Goal: Download file/media

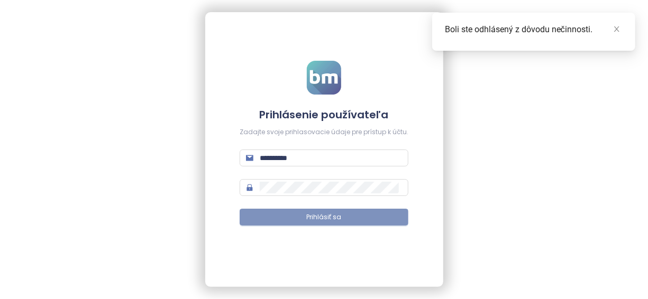
click at [358, 217] on button "Prihlásiť sa" at bounding box center [323, 217] width 169 height 17
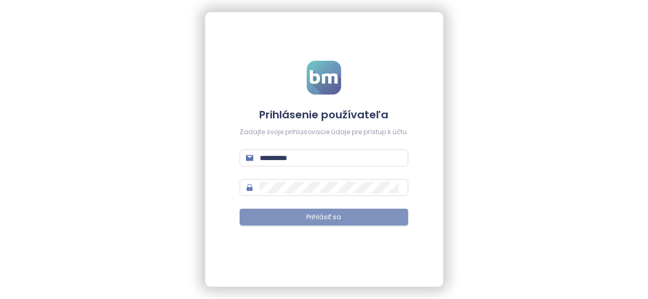
click at [325, 222] on span "Prihlásiť sa" at bounding box center [324, 218] width 35 height 10
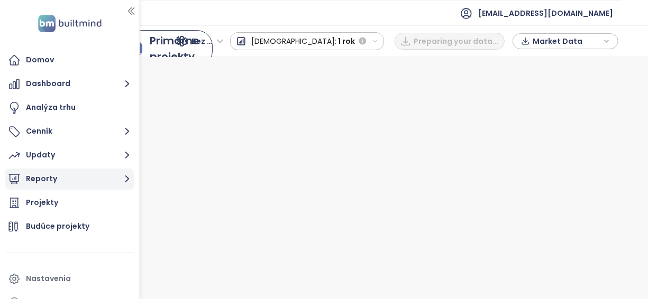
click at [92, 182] on button "Reporty" at bounding box center [69, 179] width 128 height 21
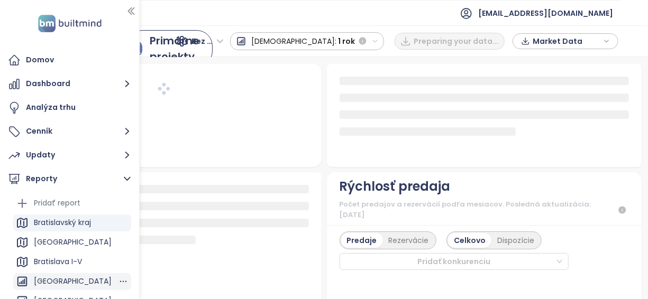
click at [79, 283] on div "[GEOGRAPHIC_DATA]" at bounding box center [73, 281] width 78 height 13
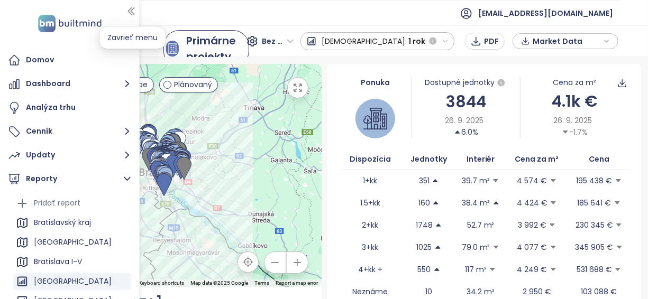
click at [132, 9] on icon "button" at bounding box center [131, 11] width 6 height 7
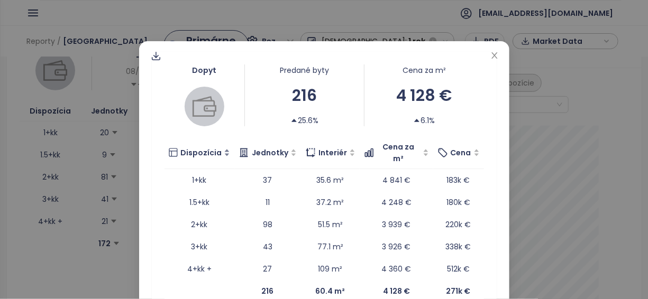
scroll to position [11, 0]
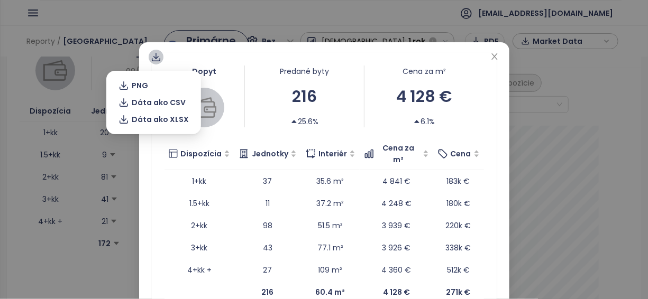
click at [151, 57] on icon at bounding box center [156, 57] width 11 height 11
click at [149, 118] on span "Dáta ako XLSX" at bounding box center [160, 120] width 57 height 12
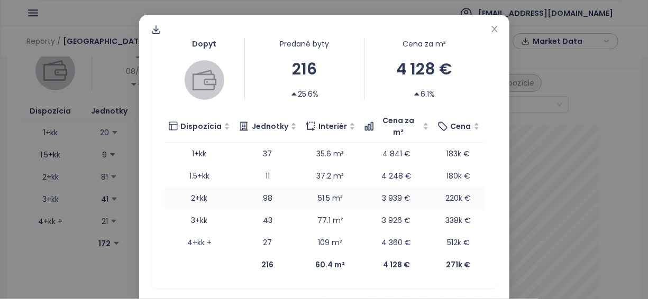
scroll to position [36, 0]
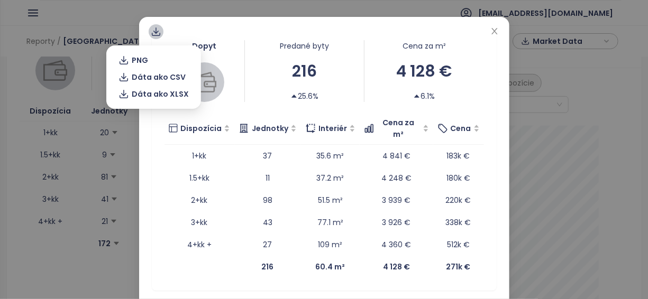
click at [156, 30] on icon at bounding box center [156, 31] width 11 height 11
click at [163, 96] on span "Dáta ako XLSX" at bounding box center [160, 94] width 57 height 12
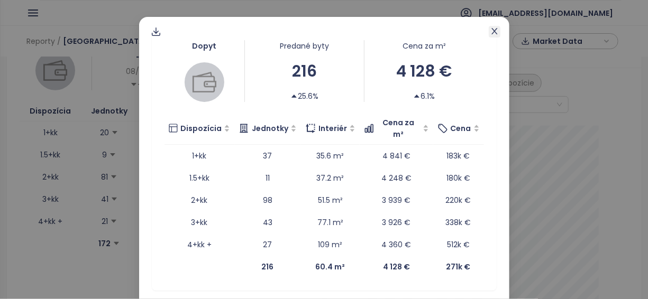
click at [490, 29] on icon "close" at bounding box center [494, 31] width 8 height 8
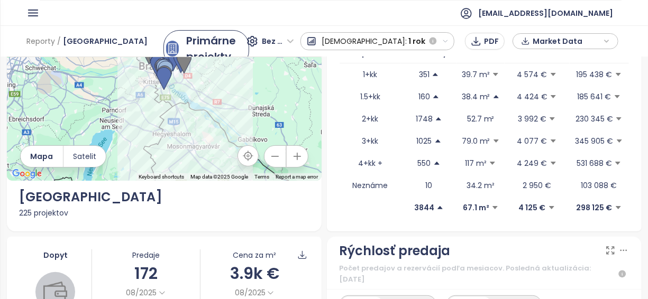
scroll to position [0, 0]
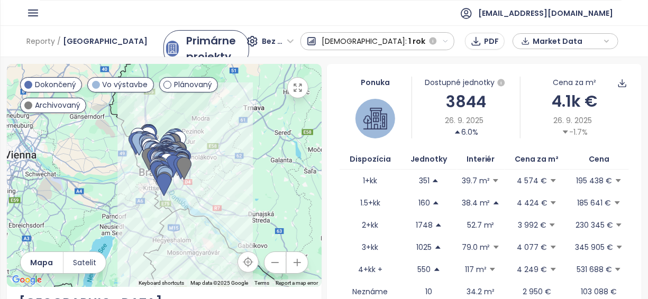
click at [446, 43] on icon "button" at bounding box center [445, 41] width 7 height 7
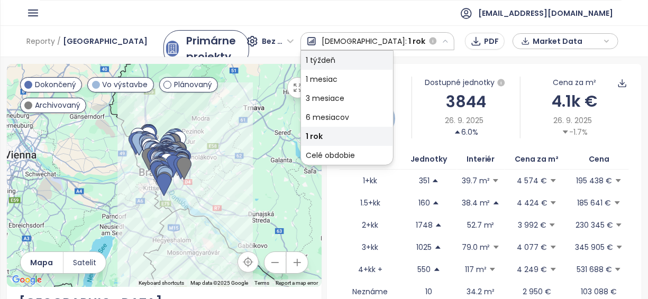
click at [393, 56] on div "1 týždeň" at bounding box center [347, 60] width 92 height 19
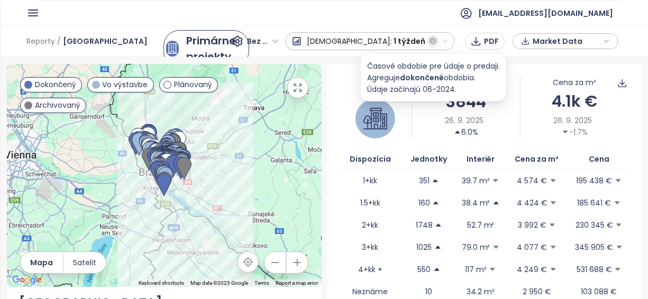
click at [436, 42] on icon "button" at bounding box center [432, 41] width 7 height 7
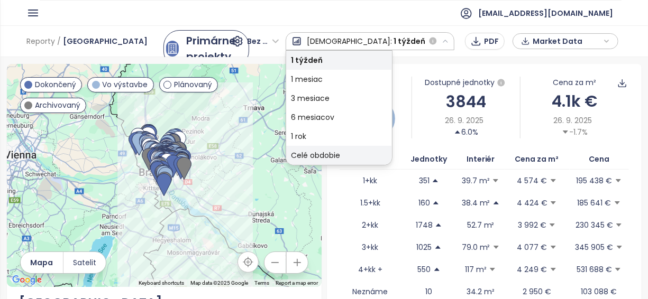
click at [392, 146] on div "Celé obdobie" at bounding box center [339, 155] width 106 height 19
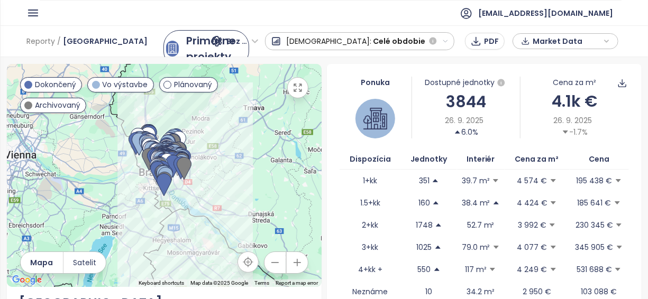
click at [395, 146] on div "Ponuka Dostupné jednotky 3844 [DATE] 6.0% Cena za m² 4.1k € [DATE] -1.7% Dispoz…" at bounding box center [484, 201] width 315 height 274
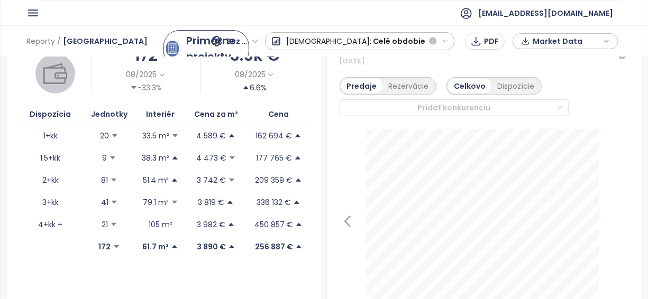
scroll to position [329, 0]
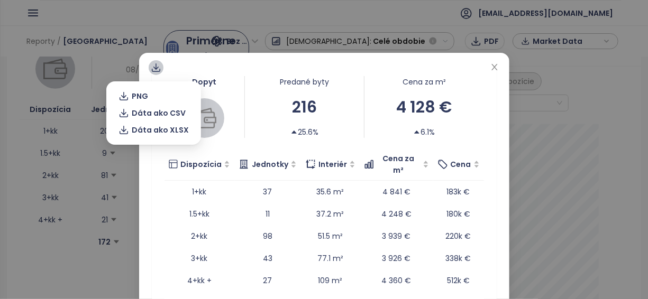
click at [157, 70] on div at bounding box center [156, 67] width 15 height 15
click at [155, 132] on span "Dáta ako XLSX" at bounding box center [160, 130] width 57 height 12
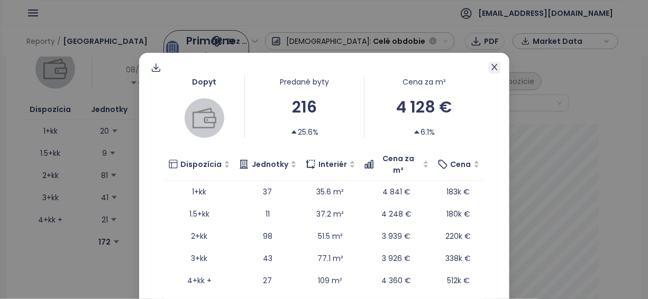
click at [494, 64] on span "Close" at bounding box center [495, 68] width 12 height 12
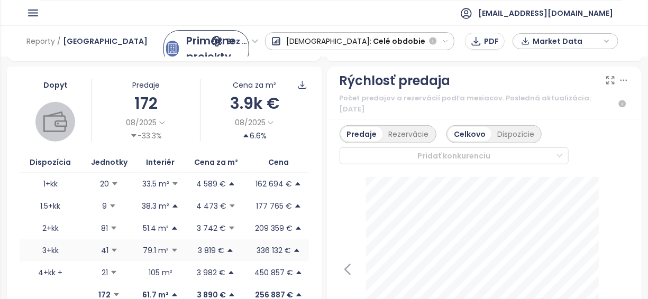
scroll to position [0, 0]
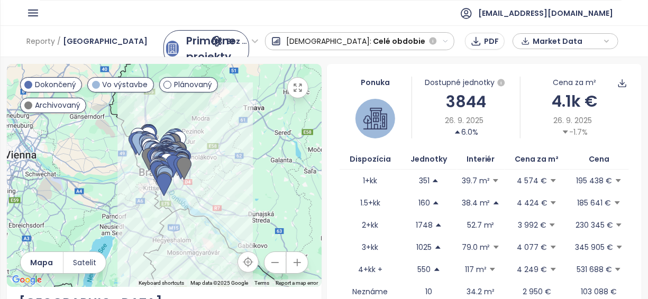
click at [443, 36] on button "Predaj: Celé obdobie" at bounding box center [360, 41] width 190 height 18
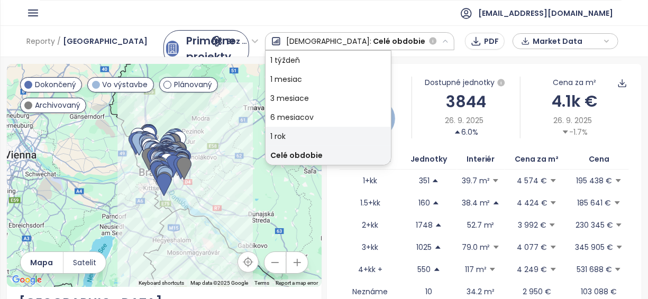
click at [391, 134] on div "1 rok" at bounding box center [327, 136] width 125 height 19
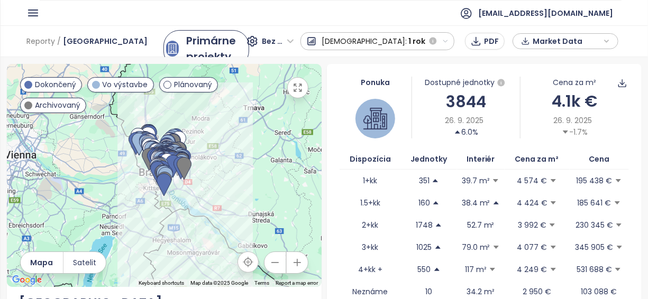
click at [327, 121] on div "Ponuka Dostupné jednotky 3844 [DATE] 6.0% Cena za m² 4.1k € [DATE] -1.7% Dispoz…" at bounding box center [484, 201] width 315 height 274
